Goal: Task Accomplishment & Management: Manage account settings

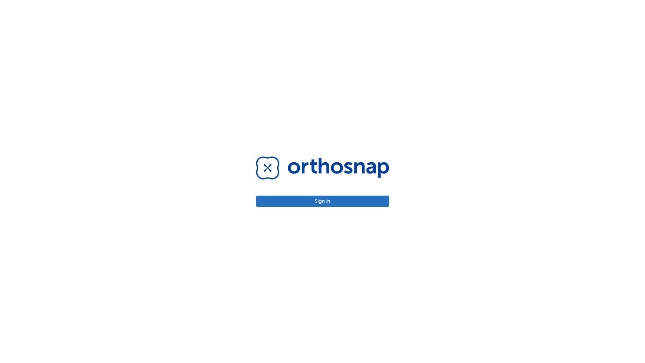
click at [322, 201] on button "Sign in" at bounding box center [322, 200] width 133 height 11
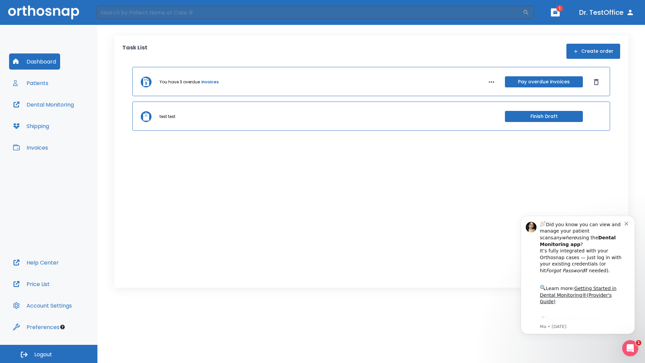
click at [49, 354] on span "Logout" at bounding box center [43, 354] width 18 height 7
